Goal: Task Accomplishment & Management: Manage account settings

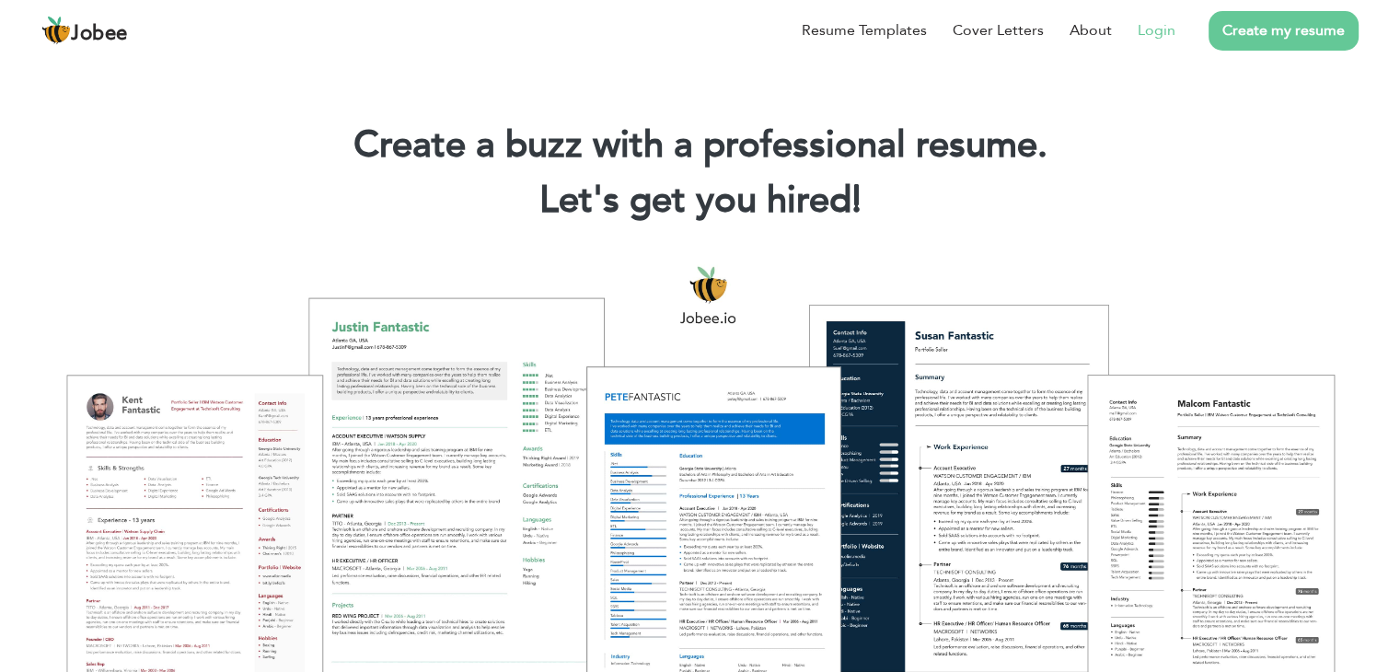
click at [1152, 24] on link "Login" at bounding box center [1157, 30] width 38 height 22
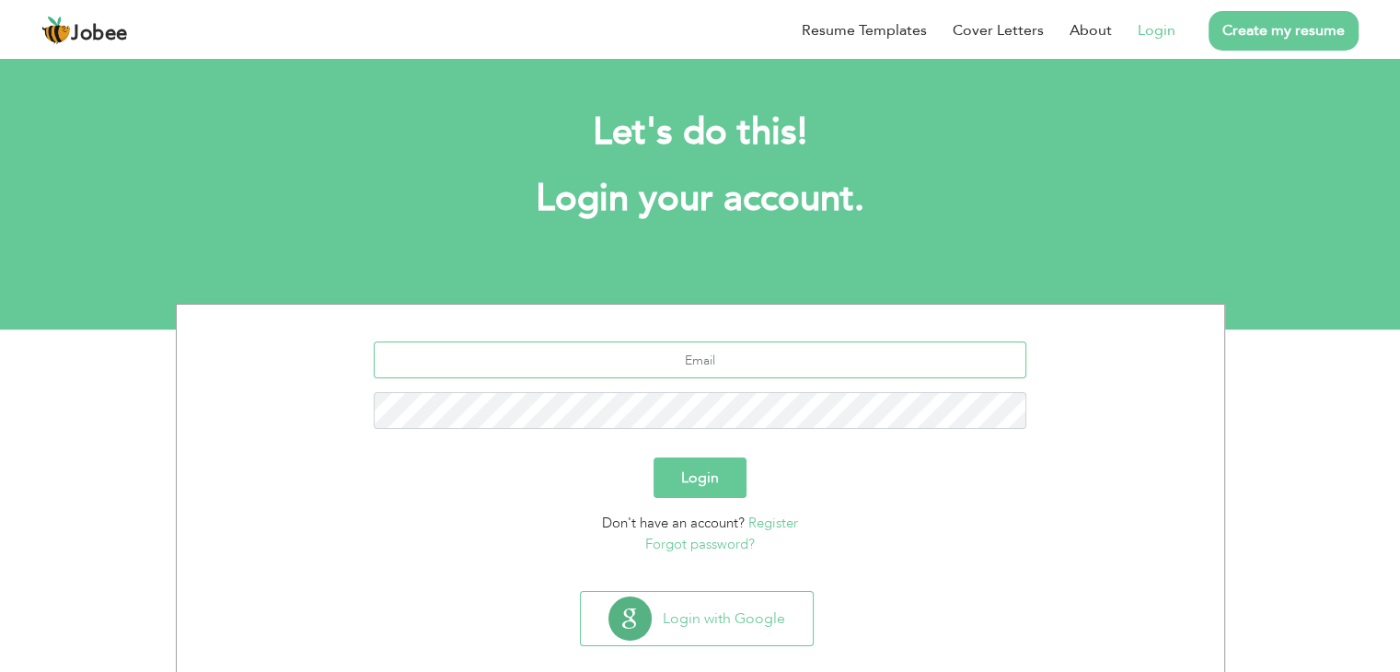
click at [696, 357] on input "text" at bounding box center [700, 359] width 653 height 37
type input "[EMAIL_ADDRESS][DOMAIN_NAME]"
click at [688, 490] on button "Login" at bounding box center [699, 477] width 93 height 40
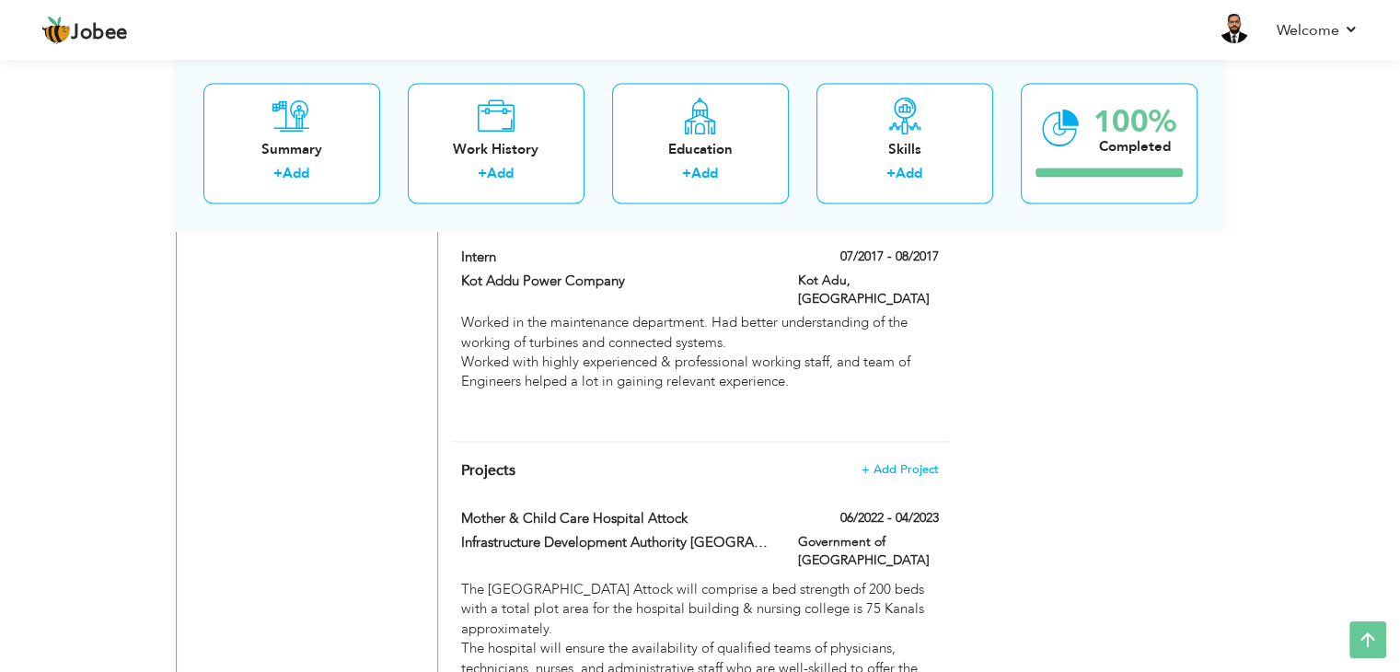
scroll to position [3317, 0]
click at [919, 461] on span "+ Add Project" at bounding box center [900, 467] width 78 height 13
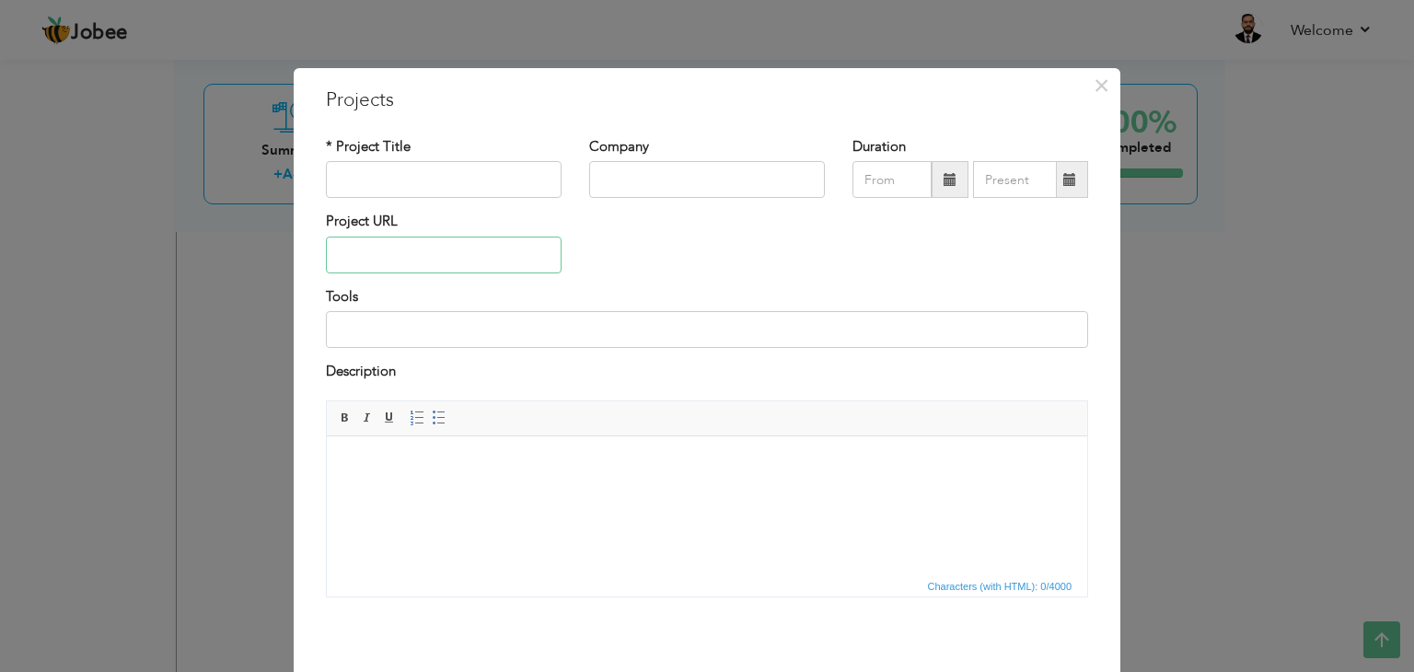
click at [434, 261] on input "text" at bounding box center [444, 255] width 236 height 37
click at [618, 248] on div "Project URL" at bounding box center [707, 249] width 790 height 75
click at [867, 329] on input at bounding box center [707, 329] width 762 height 37
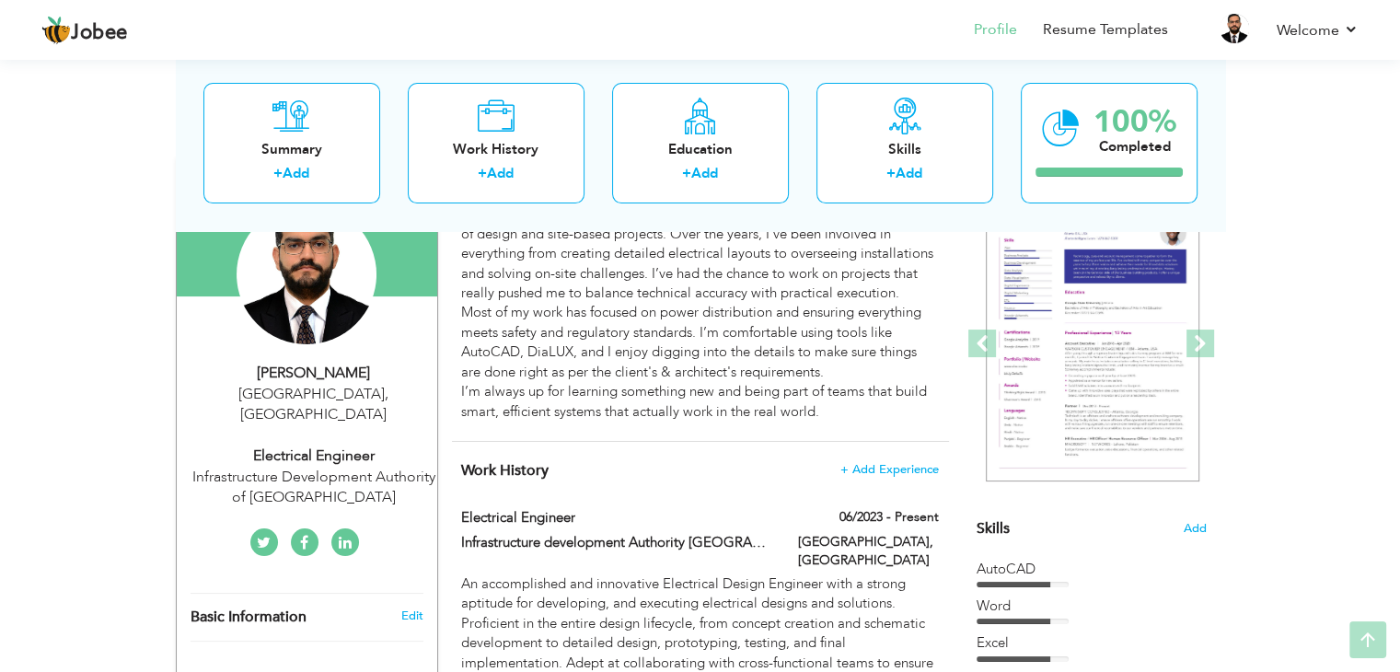
scroll to position [460, 0]
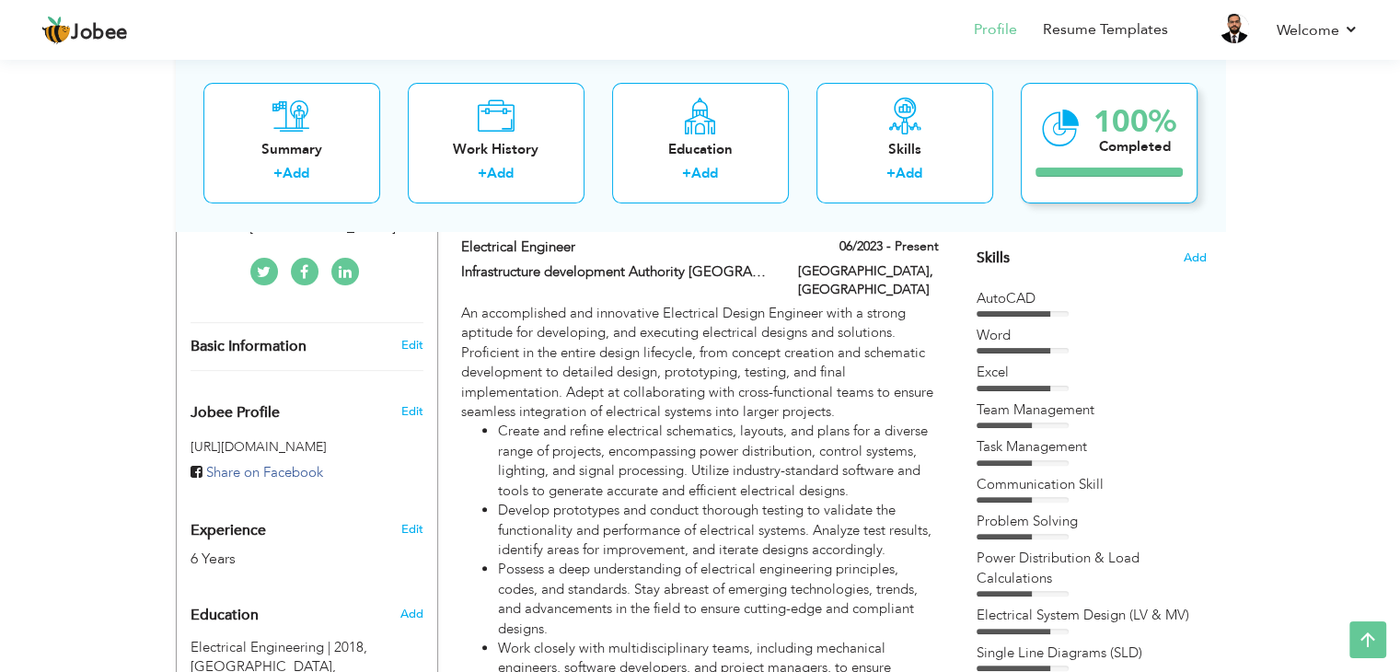
click at [1090, 152] on div "100% Completed" at bounding box center [1109, 143] width 177 height 121
click at [1116, 186] on div "100% Completed" at bounding box center [1109, 143] width 177 height 121
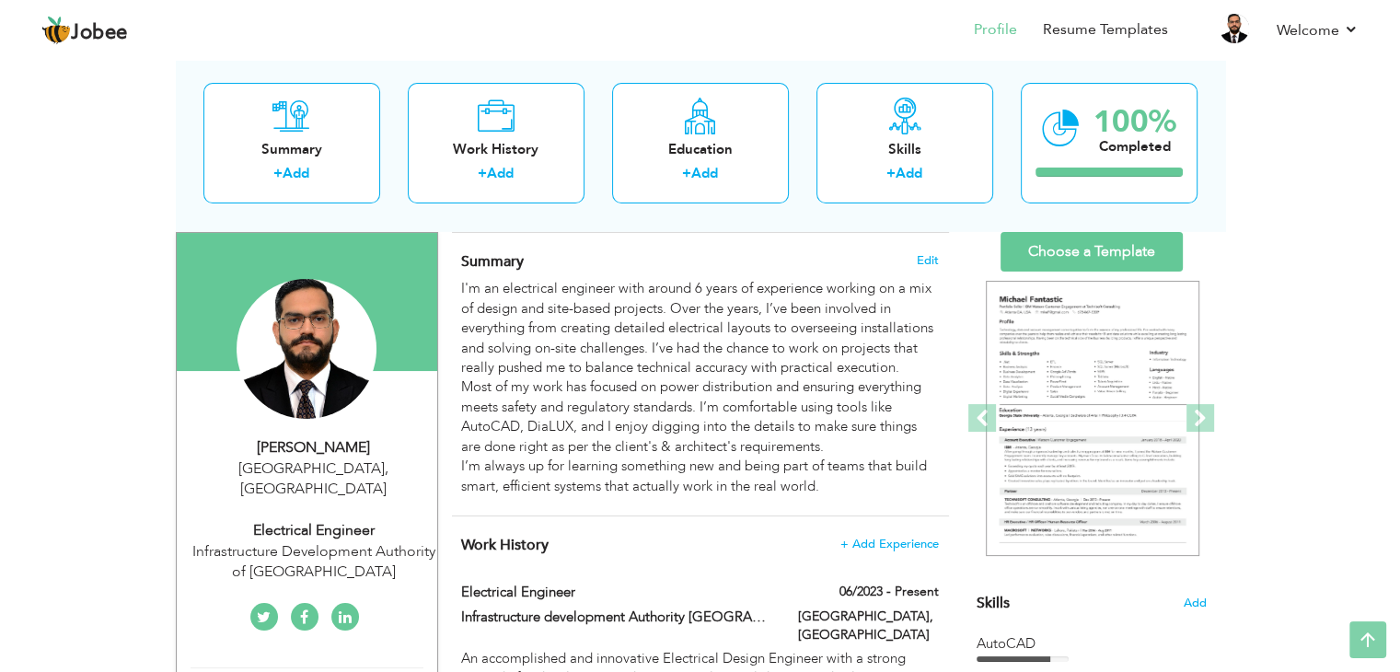
scroll to position [0, 0]
